Goal: Find specific page/section

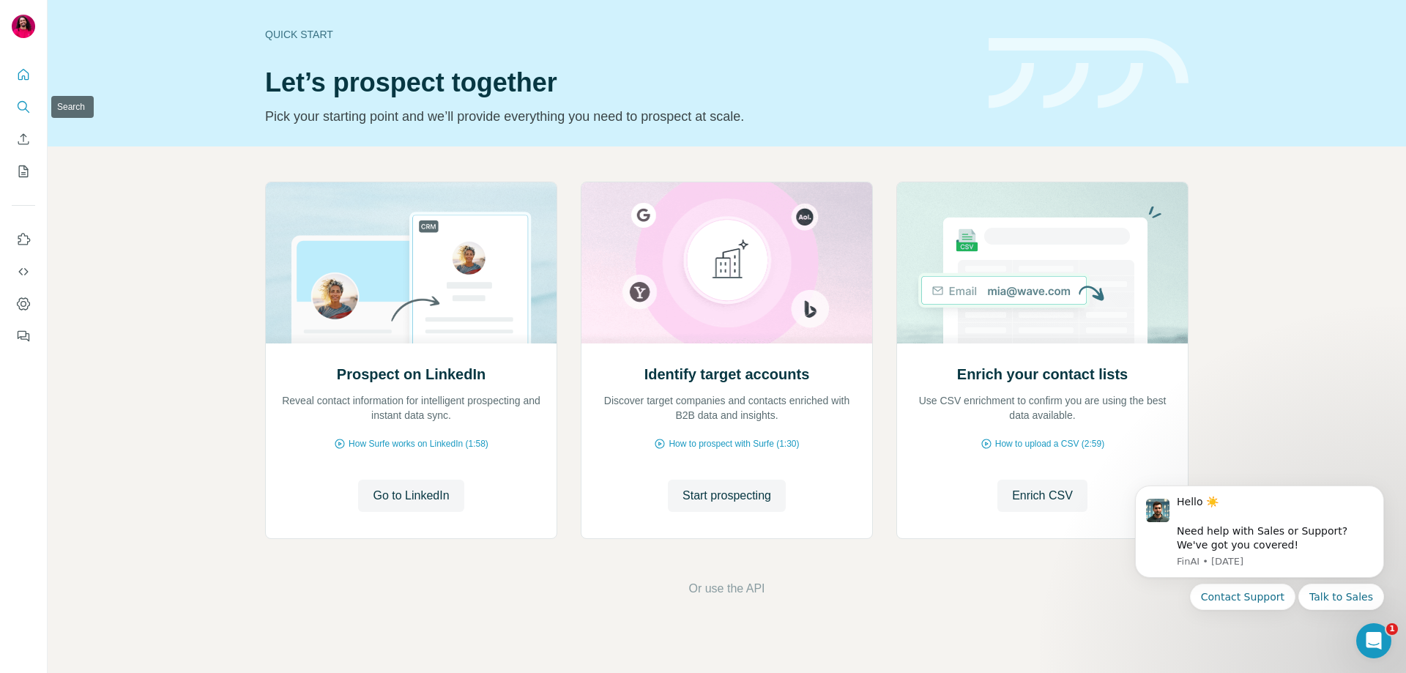
click at [23, 109] on icon "Search" at bounding box center [23, 107] width 15 height 15
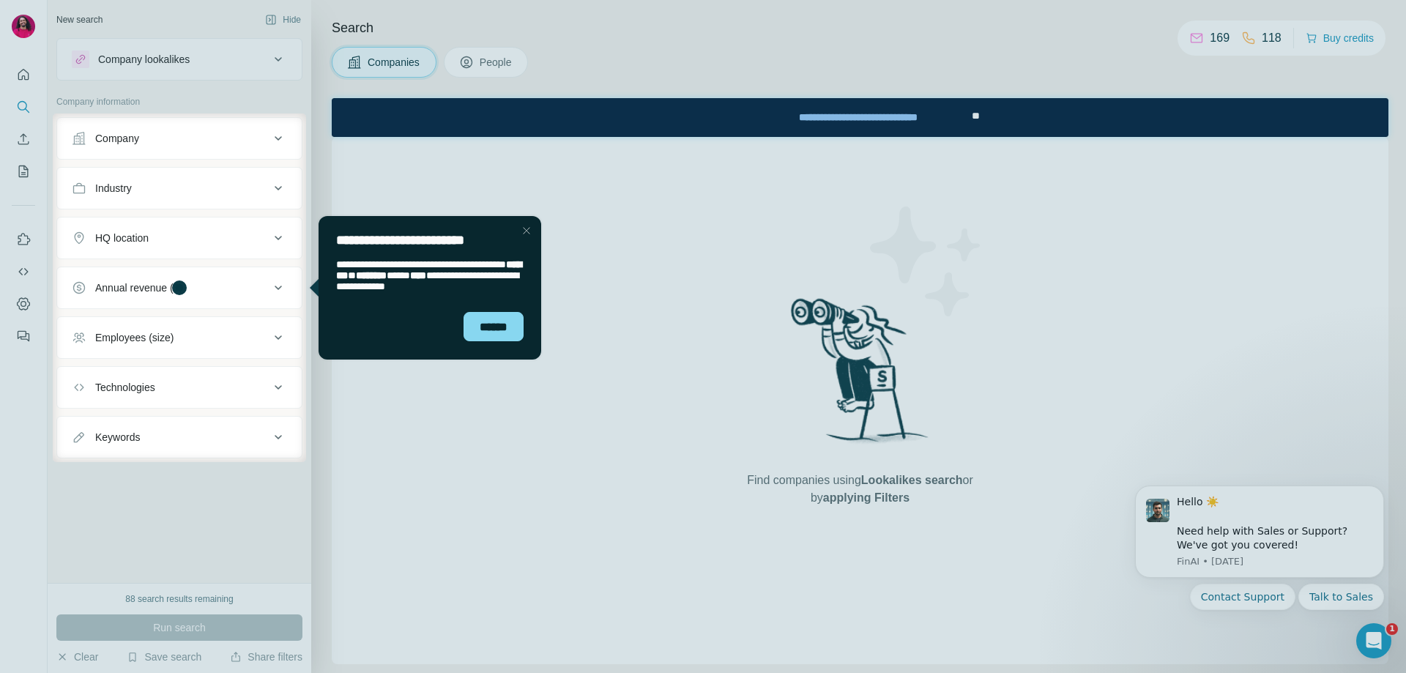
click at [286, 53] on div at bounding box center [703, 57] width 1406 height 114
click at [499, 327] on div "******" at bounding box center [494, 326] width 60 height 29
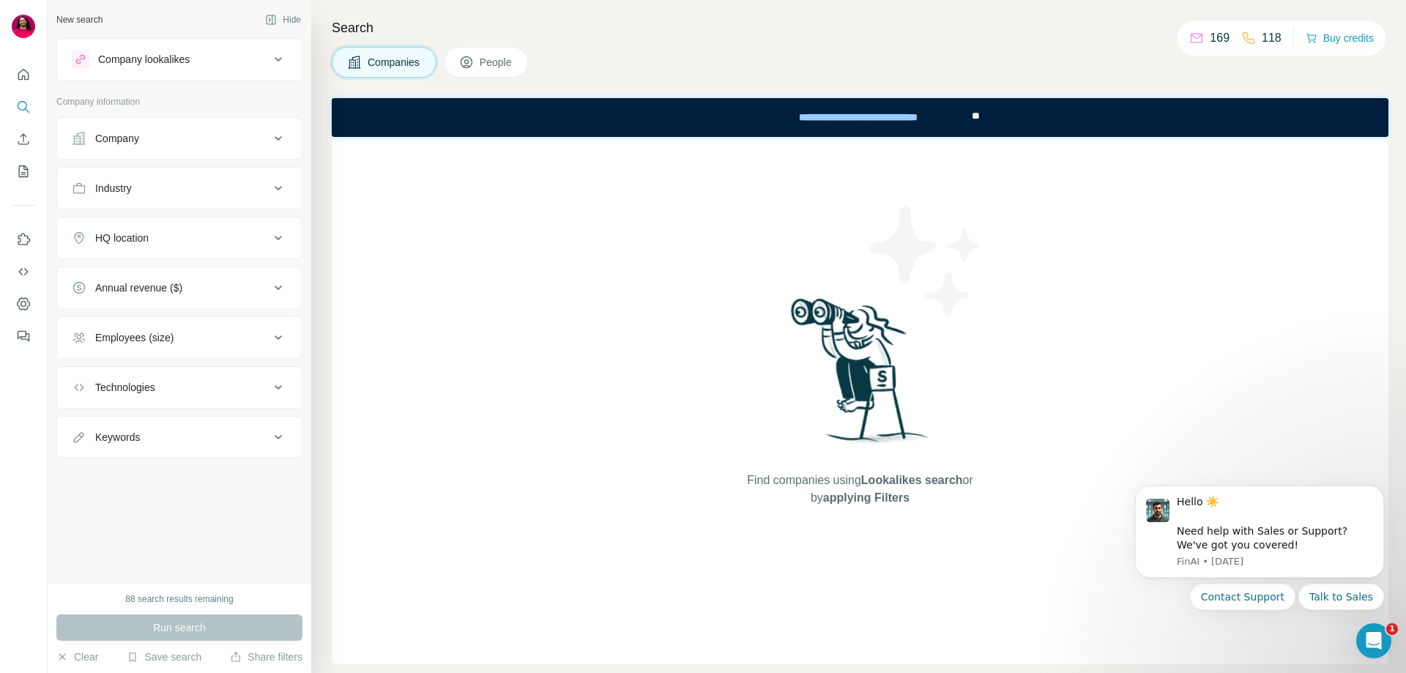
click at [494, 73] on div at bounding box center [703, 58] width 1406 height 117
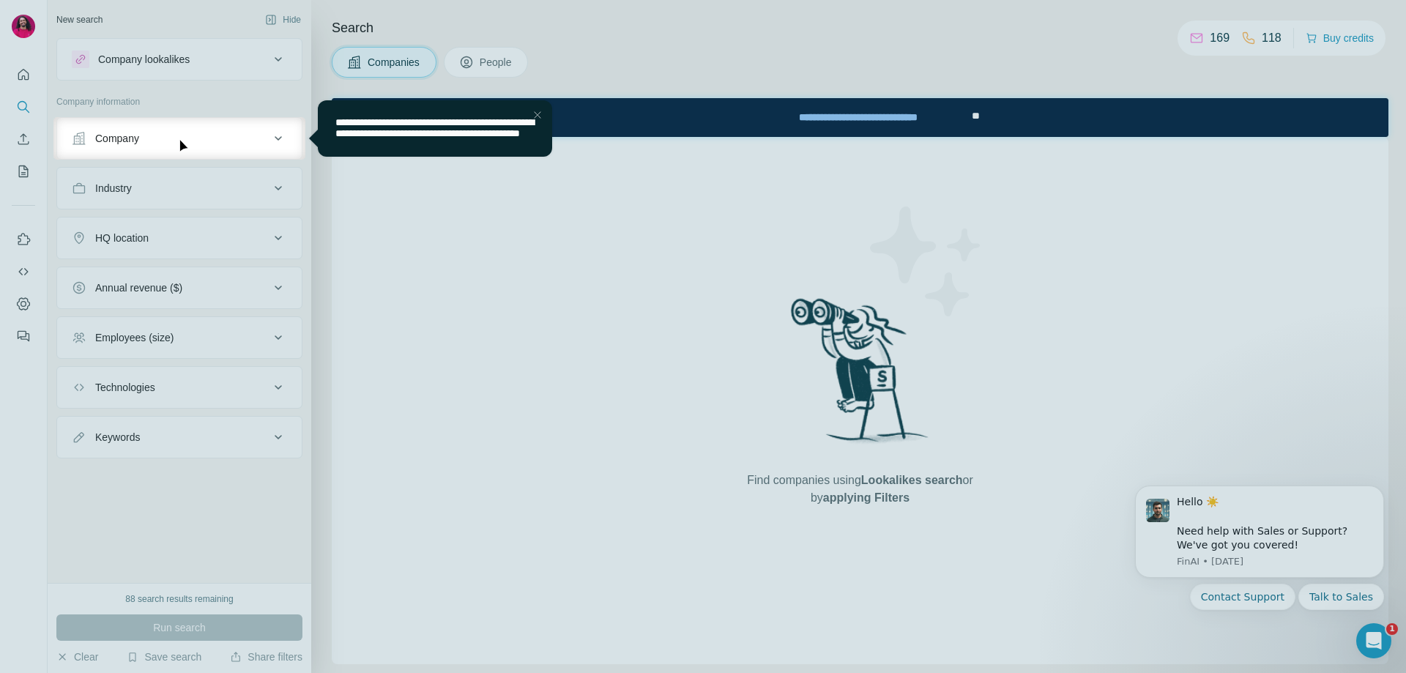
click at [508, 91] on div at bounding box center [703, 58] width 1406 height 117
click at [534, 122] on div "Close Step" at bounding box center [538, 115] width 18 height 18
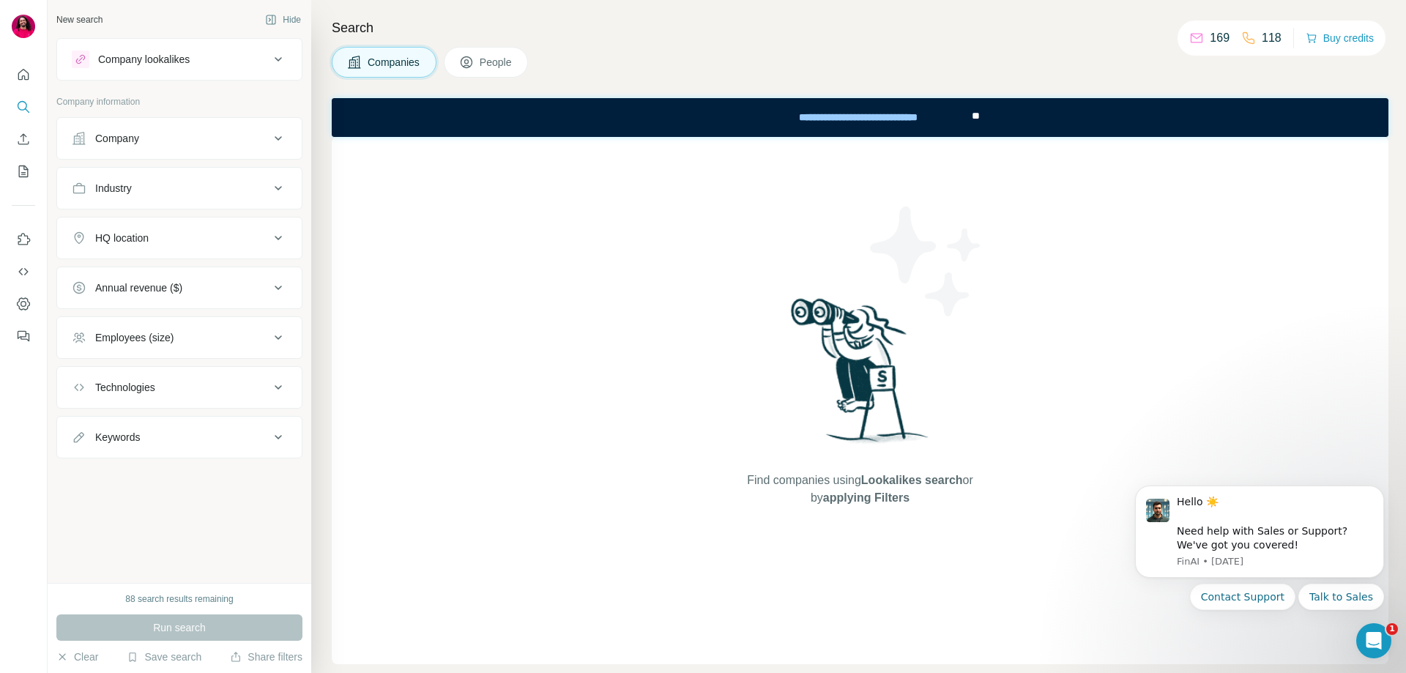
click at [504, 57] on span "People" at bounding box center [497, 62] width 34 height 15
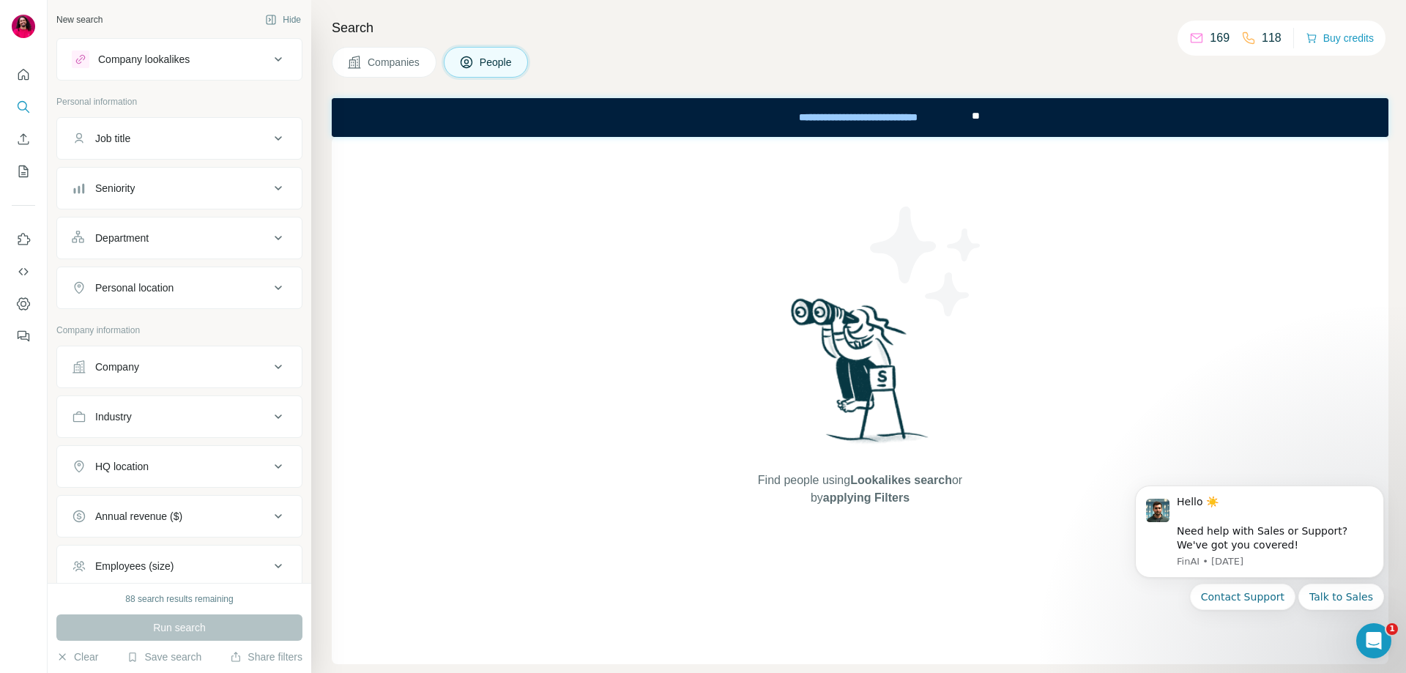
click at [257, 67] on div "Company lookalikes" at bounding box center [171, 60] width 198 height 18
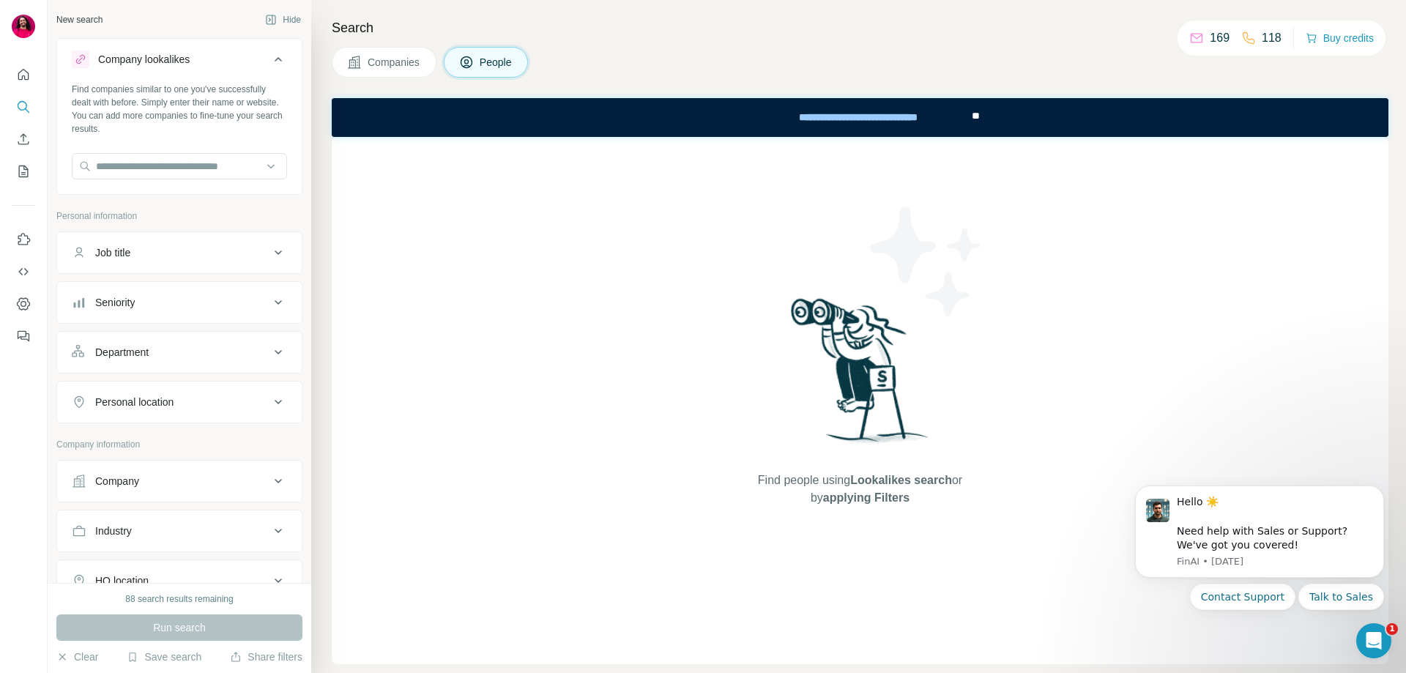
click at [257, 62] on div "Company lookalikes" at bounding box center [171, 60] width 198 height 18
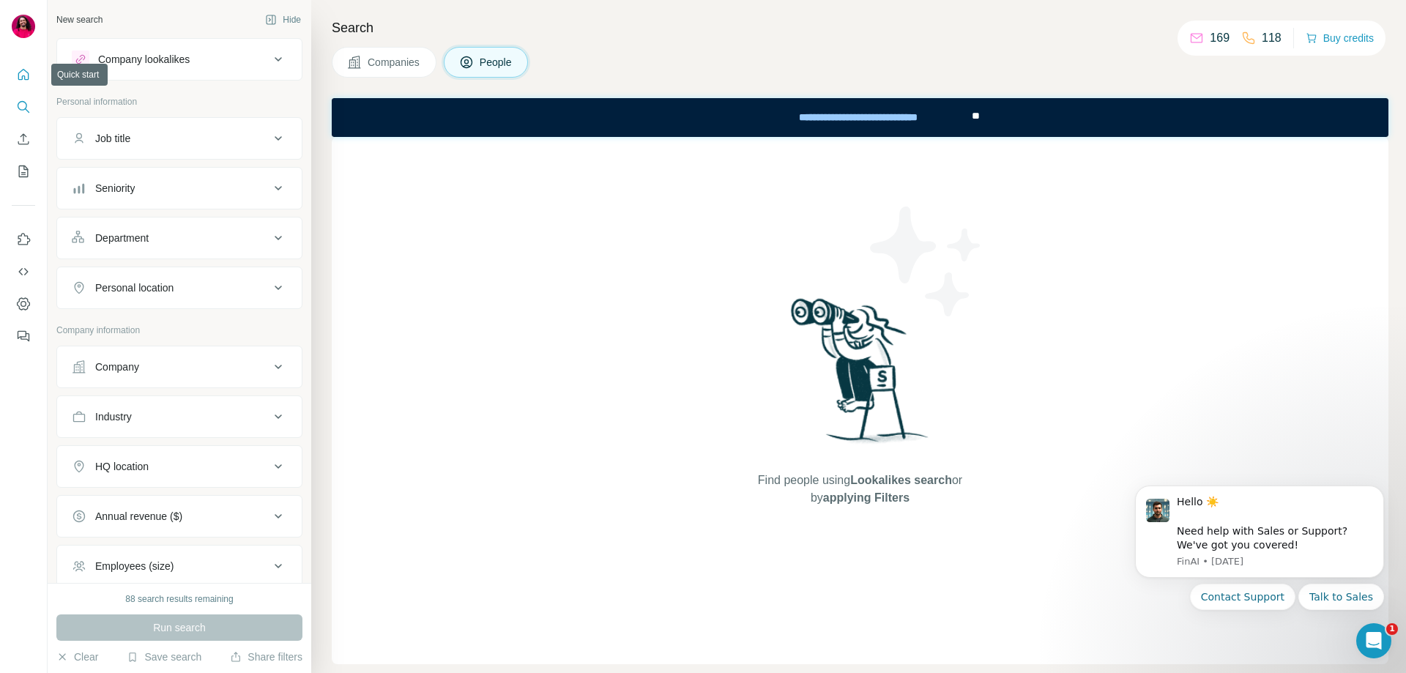
click at [18, 77] on icon "Quick start" at bounding box center [23, 74] width 11 height 11
